Goal: Check status: Check status

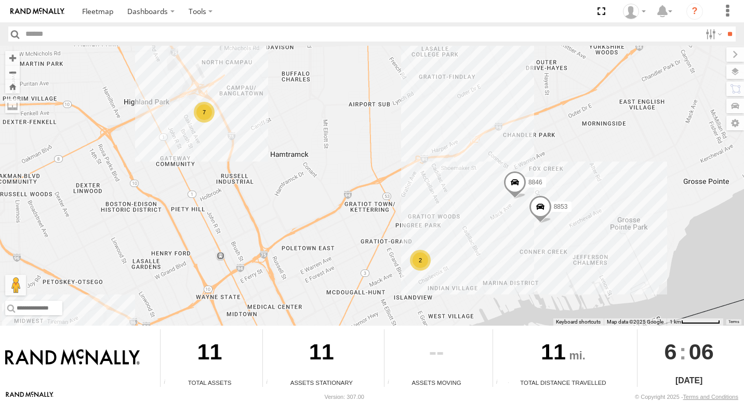
click at [202, 114] on div "7" at bounding box center [204, 112] width 21 height 21
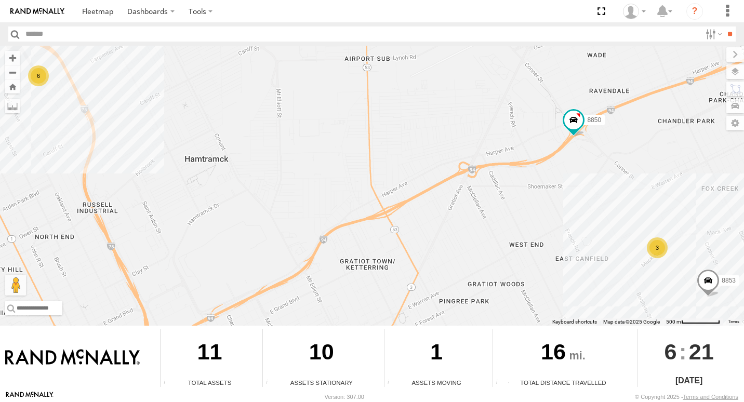
click at [657, 245] on div "3" at bounding box center [657, 247] width 21 height 21
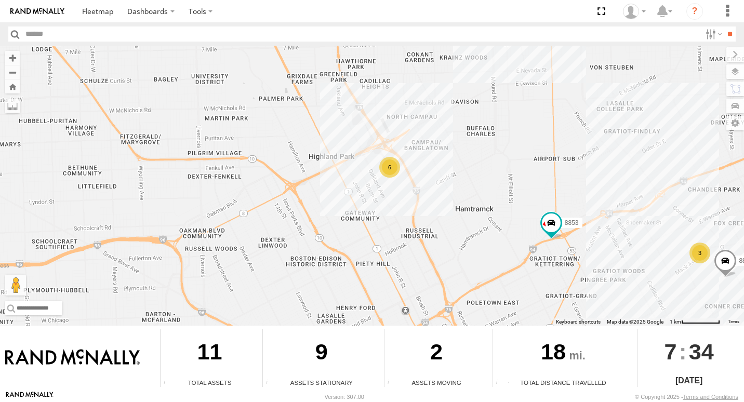
click at [383, 170] on div "6" at bounding box center [389, 167] width 21 height 21
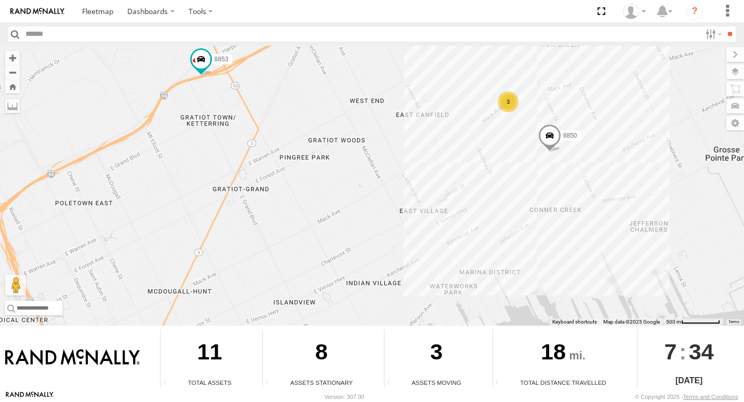
drag, startPoint x: 559, startPoint y: 256, endPoint x: 326, endPoint y: 98, distance: 281.3
click at [326, 98] on div "8853 8850 6 3" at bounding box center [372, 186] width 744 height 280
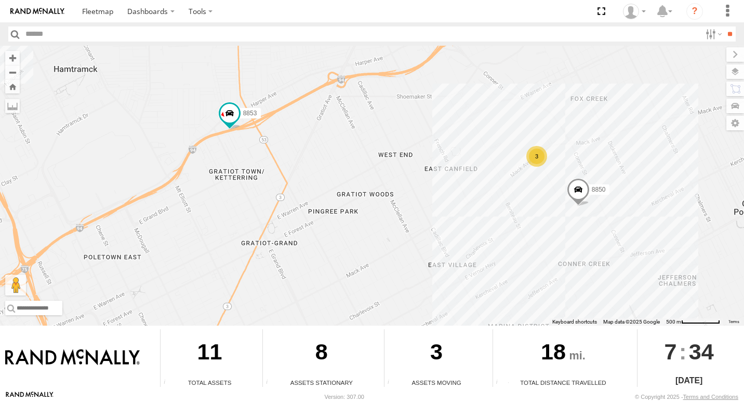
drag, startPoint x: 303, startPoint y: 99, endPoint x: 337, endPoint y: 152, distance: 63.6
click at [338, 156] on div "8853 8850 6 3" at bounding box center [372, 186] width 744 height 280
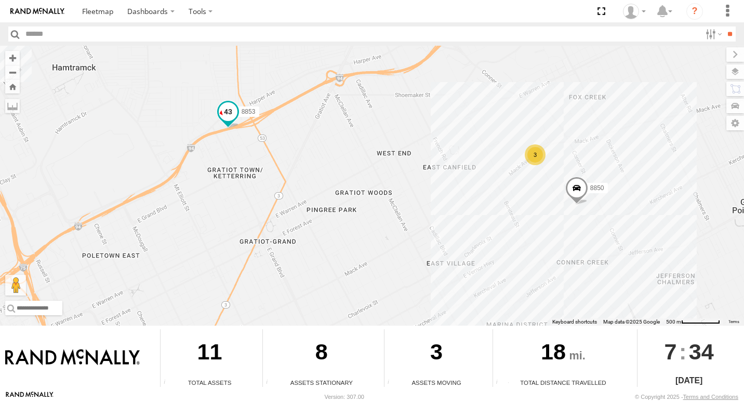
click at [228, 116] on span at bounding box center [228, 111] width 19 height 19
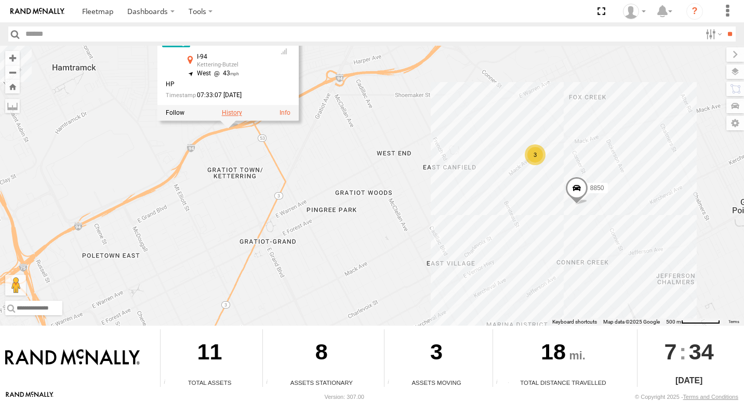
click at [230, 116] on label at bounding box center [232, 112] width 20 height 7
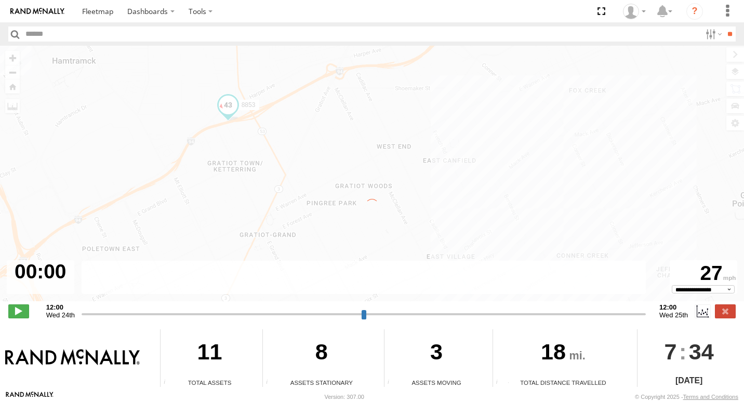
type input "**********"
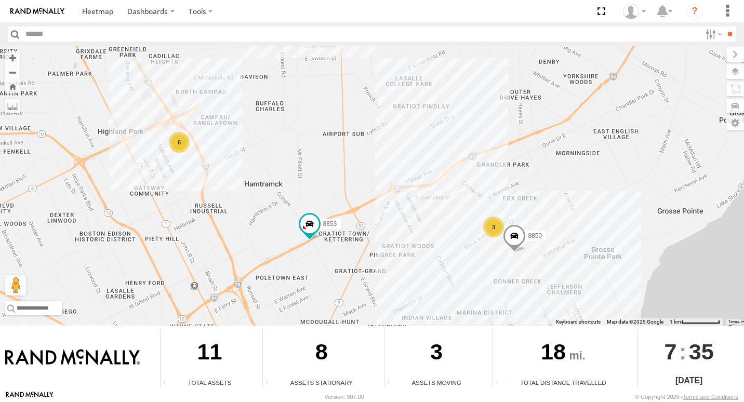
click at [500, 228] on div "3" at bounding box center [493, 227] width 21 height 21
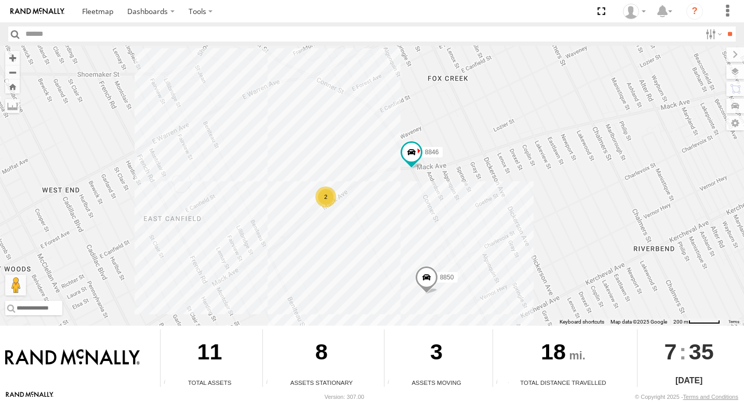
click at [325, 192] on div "2" at bounding box center [325, 197] width 21 height 21
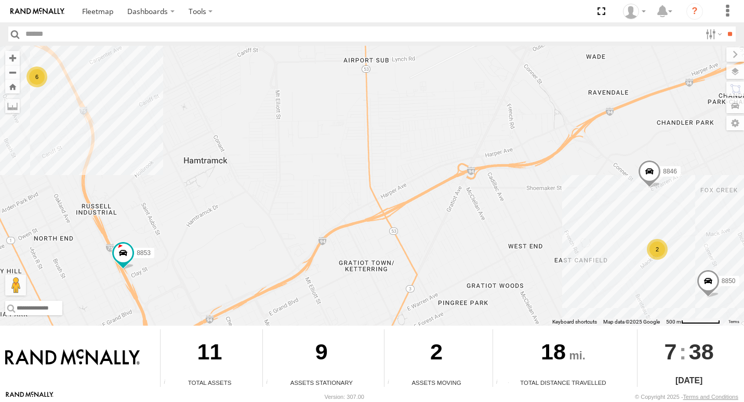
click at [34, 82] on div "6" at bounding box center [36, 77] width 21 height 21
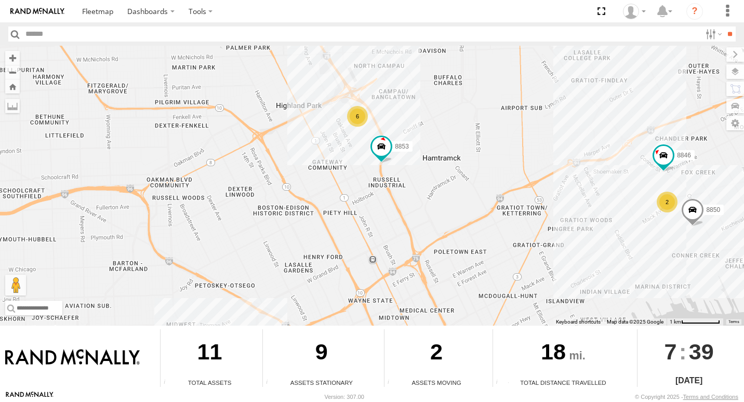
click at [356, 118] on div "6" at bounding box center [357, 116] width 21 height 21
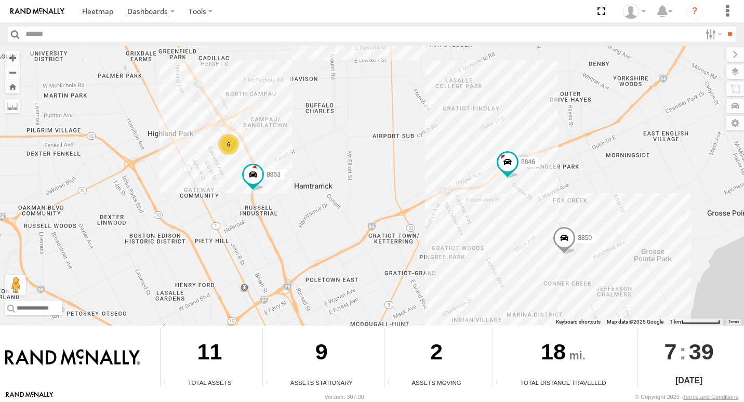
drag, startPoint x: 555, startPoint y: 202, endPoint x: 296, endPoint y: 171, distance: 261.1
click at [298, 181] on div "8846 8853 8850 6" at bounding box center [372, 186] width 744 height 280
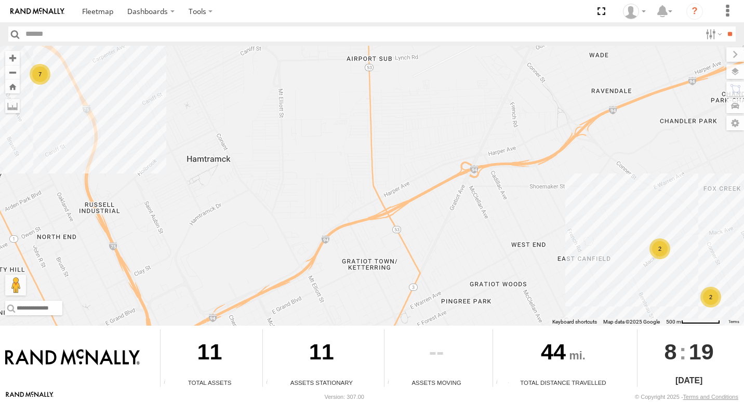
click at [663, 253] on div "2" at bounding box center [659, 248] width 21 height 21
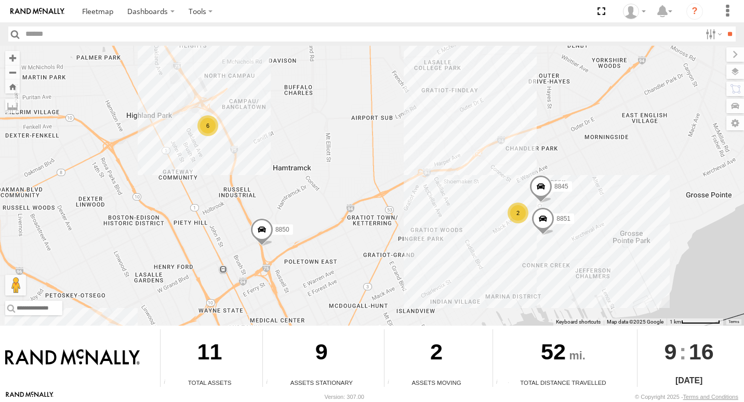
click at [205, 130] on div "6" at bounding box center [207, 125] width 21 height 21
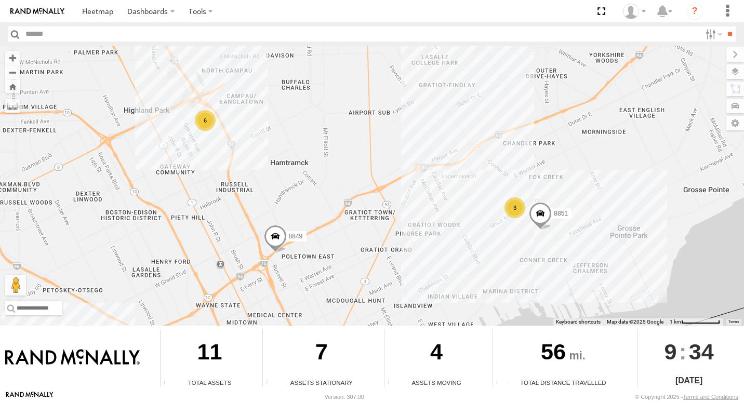
click at [207, 130] on div "6" at bounding box center [205, 120] width 21 height 21
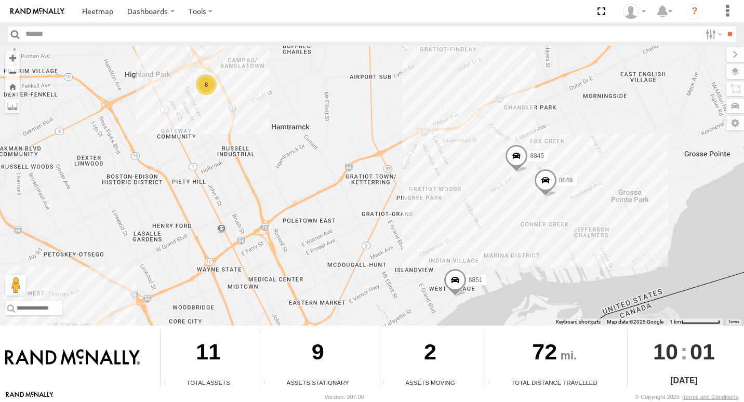
click at [211, 84] on div "8" at bounding box center [206, 84] width 21 height 21
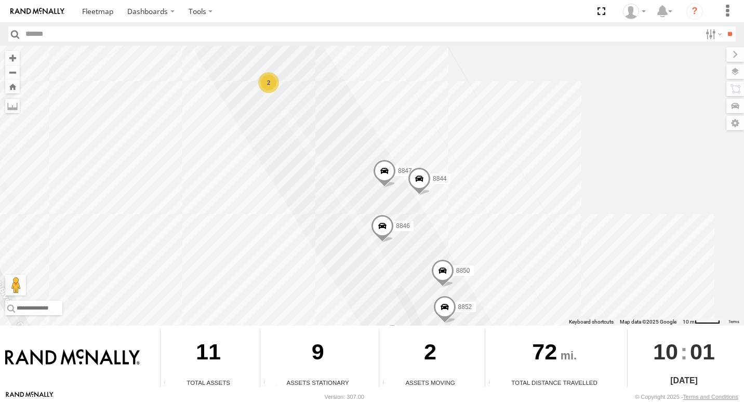
click at [651, 186] on div "8845 8851 8849 8846 8853 8852 8850 8847 8844 2" at bounding box center [372, 186] width 744 height 280
